Goal: Transaction & Acquisition: Book appointment/travel/reservation

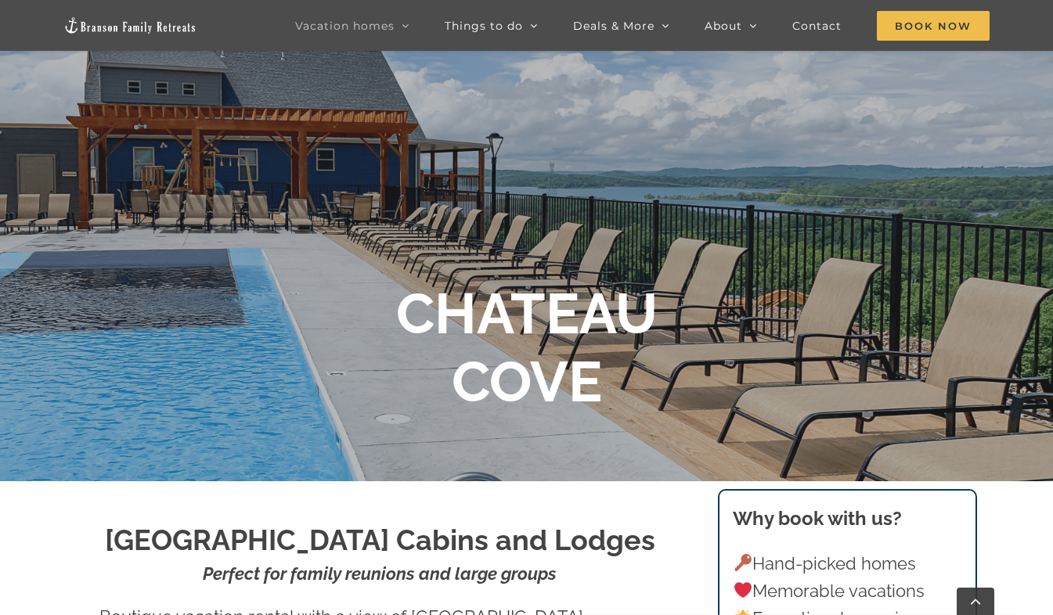
scroll to position [178, 0]
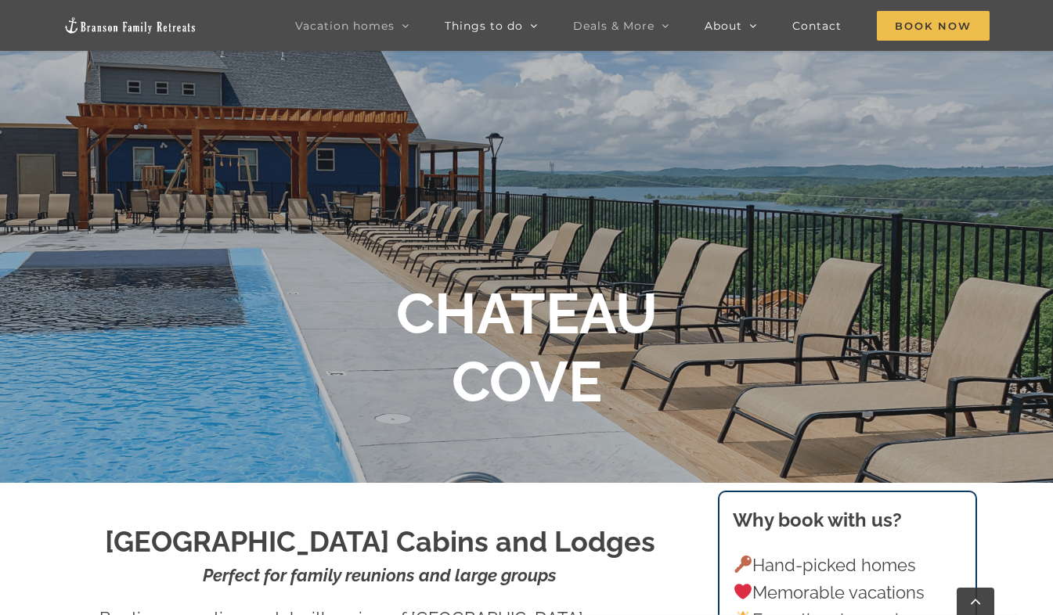
click at [666, 26] on icon "Main Menu Sticky" at bounding box center [666, 26] width 8 height 14
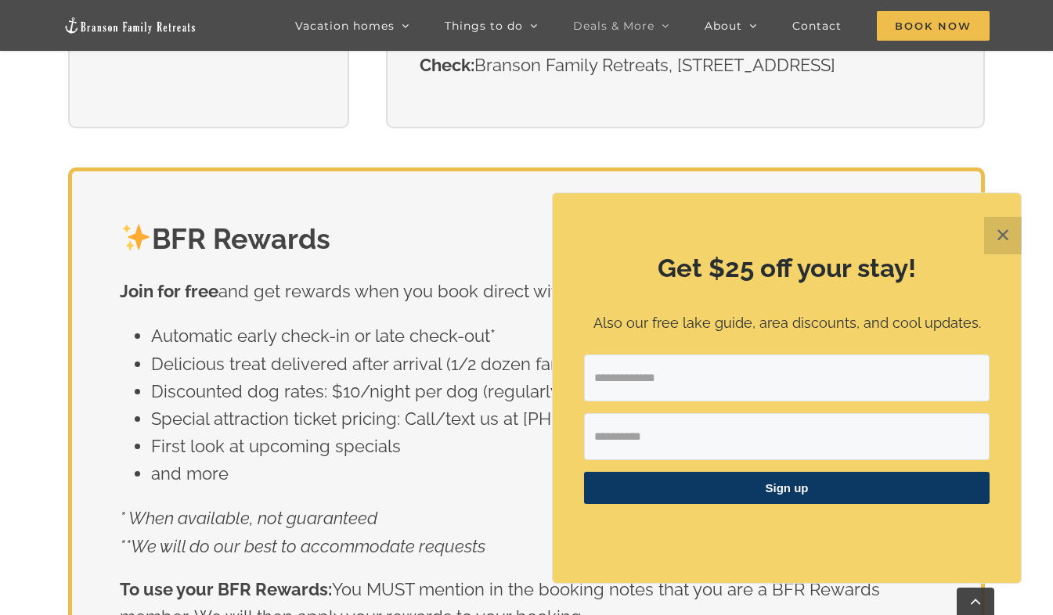
scroll to position [2226, 0]
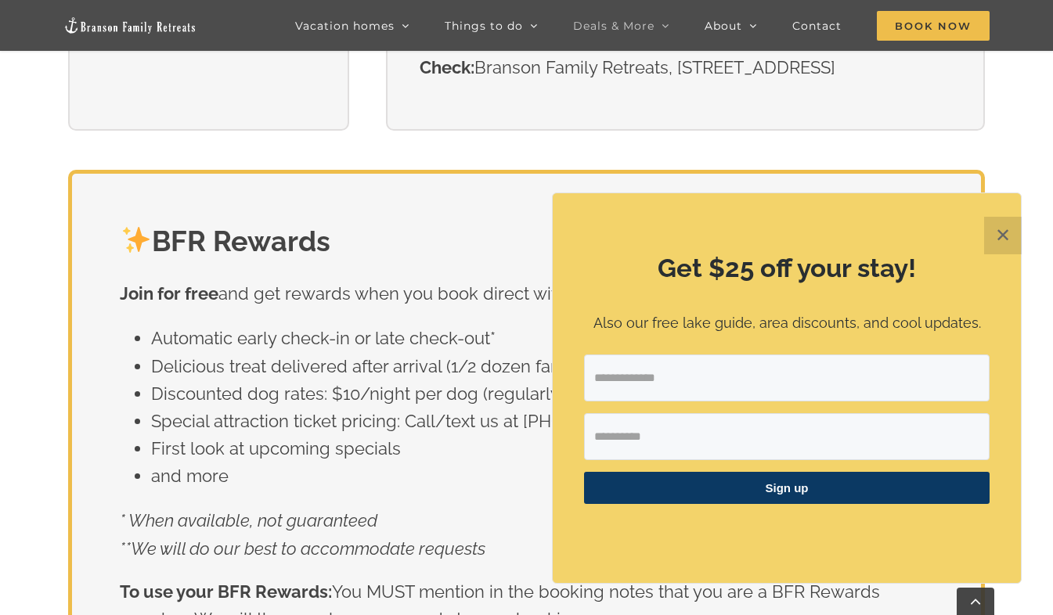
click at [1008, 238] on button "✕" at bounding box center [1003, 236] width 38 height 38
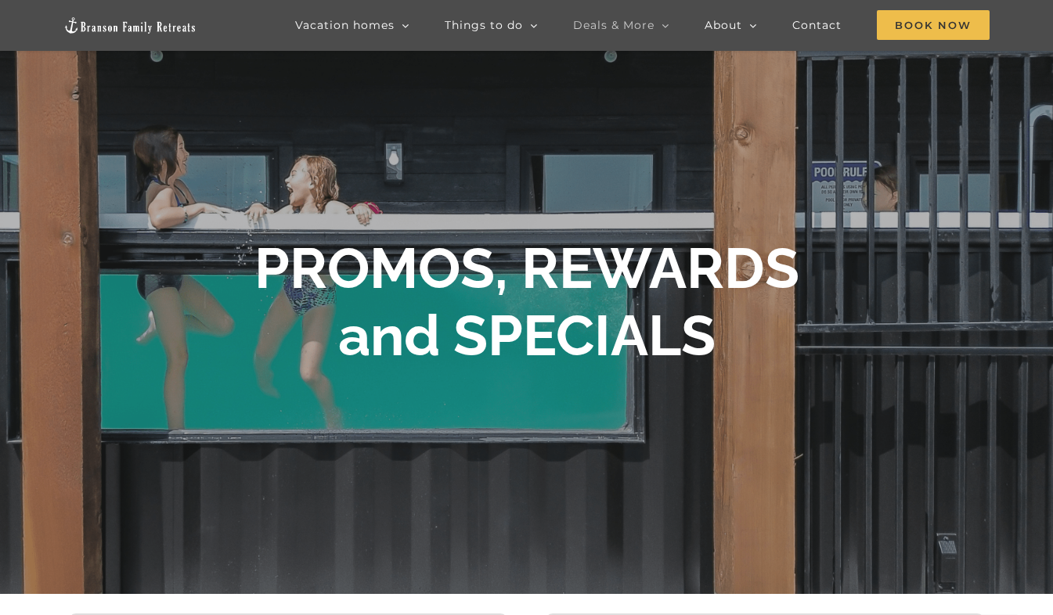
scroll to position [0, 0]
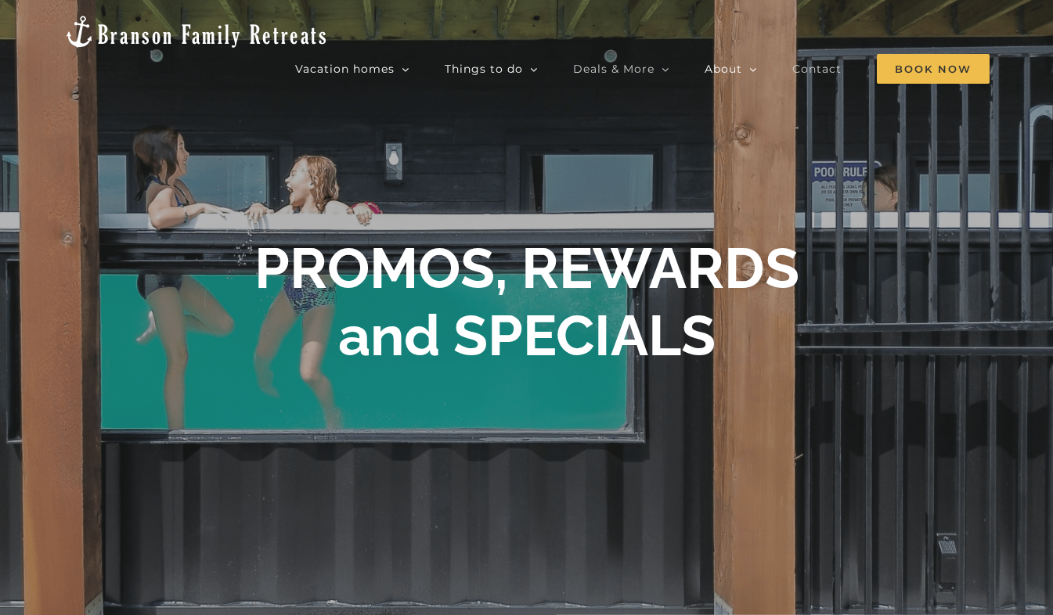
click at [813, 63] on span "Contact" at bounding box center [816, 68] width 49 height 11
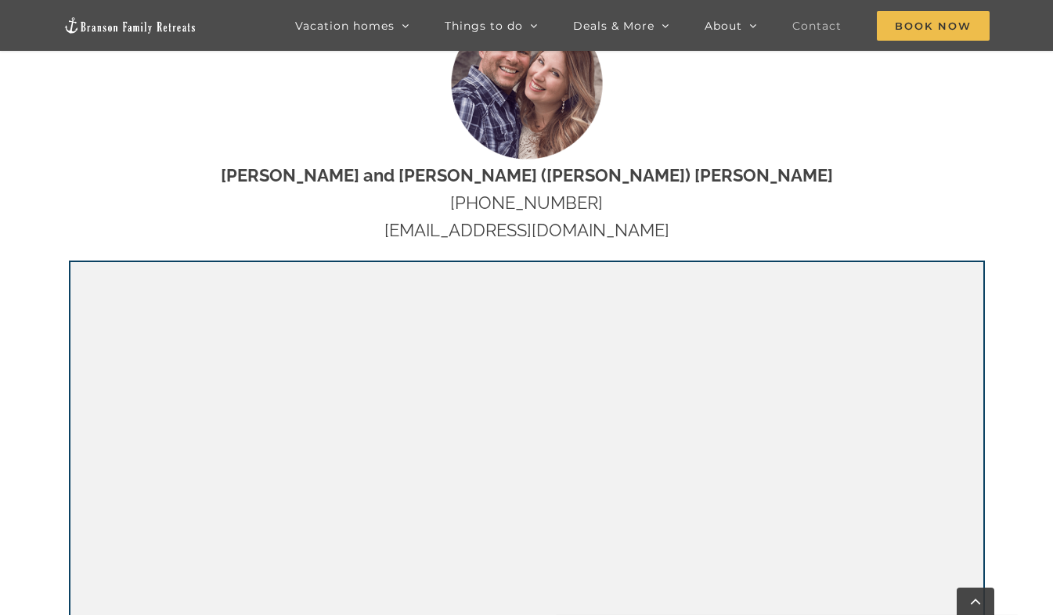
scroll to position [777, 0]
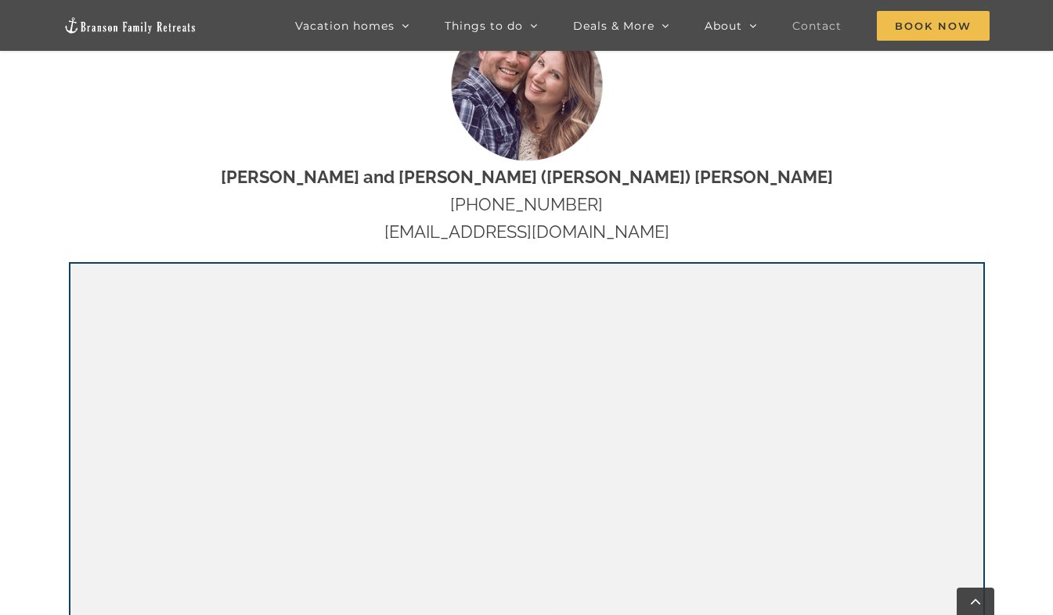
click at [991, 169] on div "Have a question? Feel free to call, text, email, or use the form to contact us …" at bounding box center [526, 355] width 1053 height 944
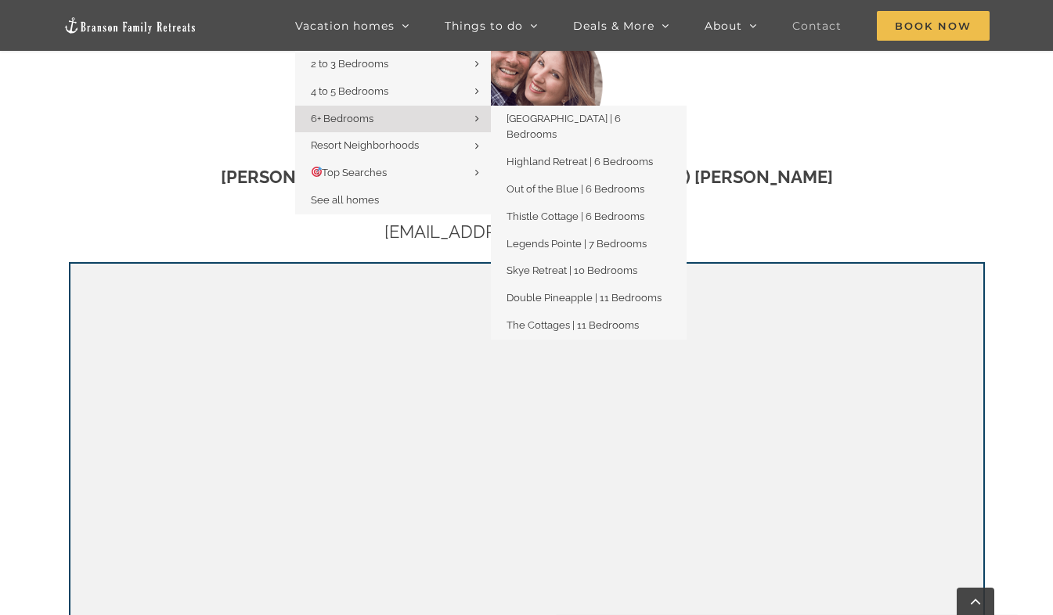
click at [370, 121] on span "6+ Bedrooms" at bounding box center [342, 119] width 63 height 12
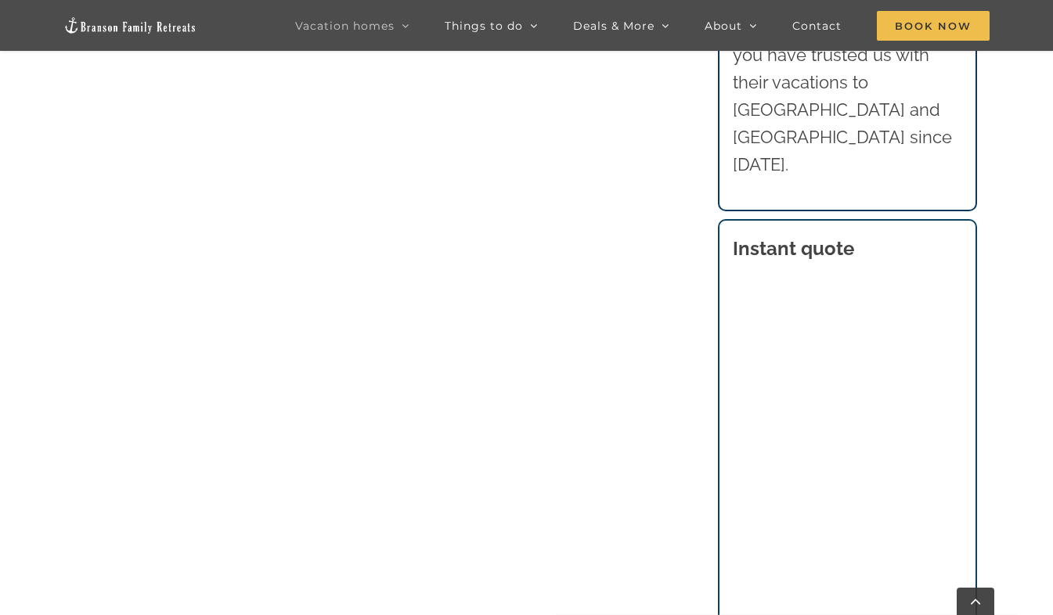
scroll to position [989, 0]
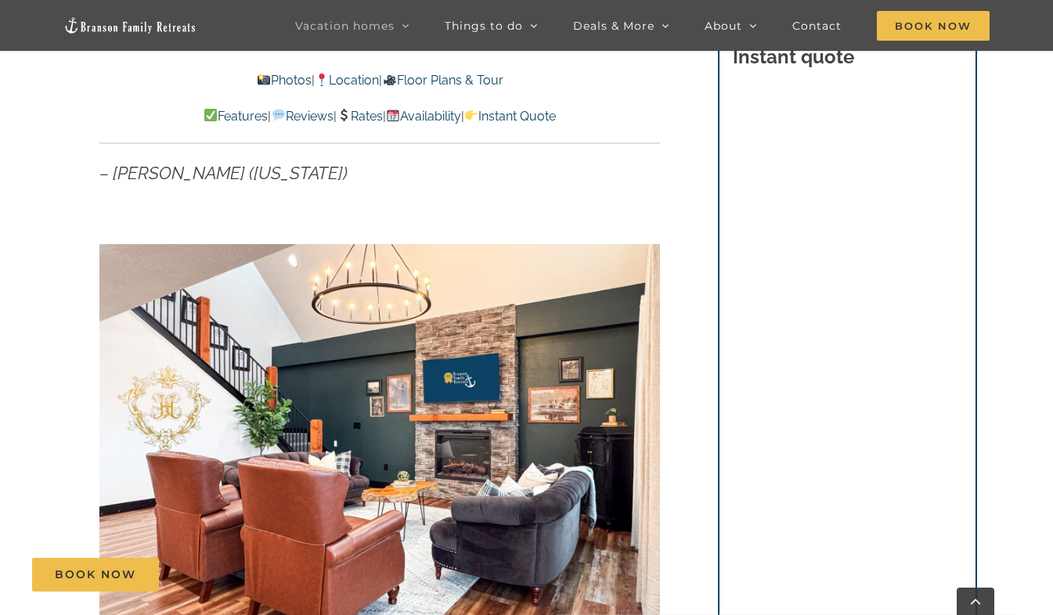
scroll to position [1044, 0]
